Goal: Task Accomplishment & Management: Manage account settings

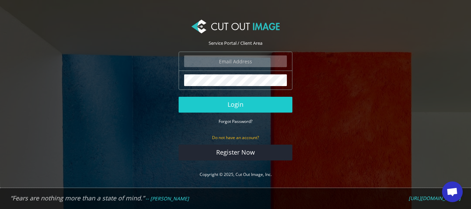
click at [239, 62] on input "email" at bounding box center [235, 61] width 103 height 12
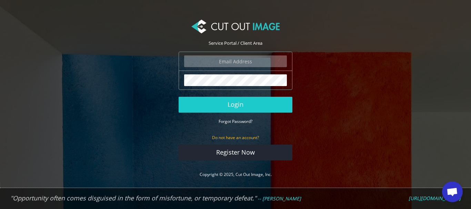
type input "[EMAIL_ADDRESS][DOMAIN_NAME]"
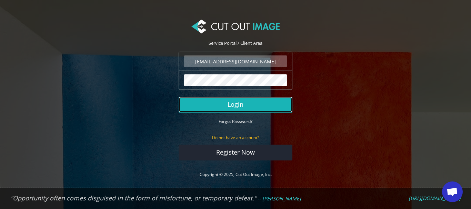
click at [243, 102] on button "Login" at bounding box center [235, 105] width 114 height 16
